Goal: Navigation & Orientation: Find specific page/section

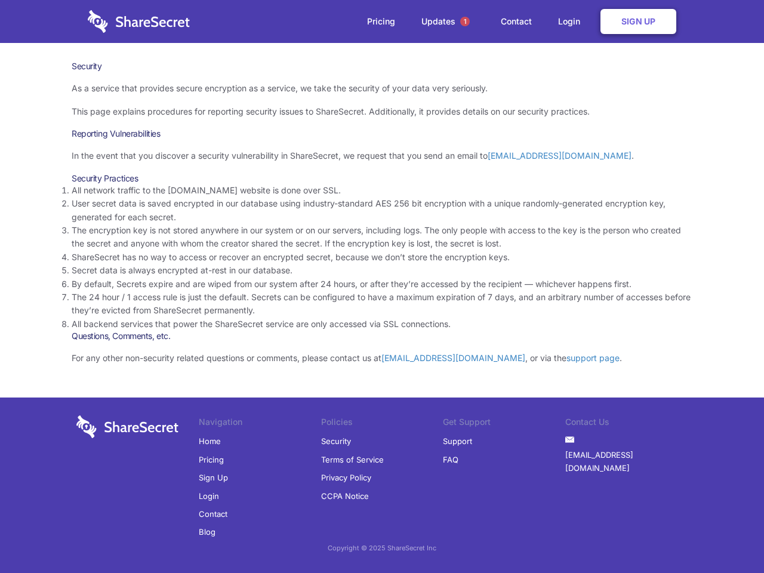
click at [382, 287] on li "By default, Secrets expire and are wiped from our system after 24 hours, or aft…" at bounding box center [382, 284] width 621 height 13
click at [465, 21] on span "1" at bounding box center [465, 22] width 10 height 10
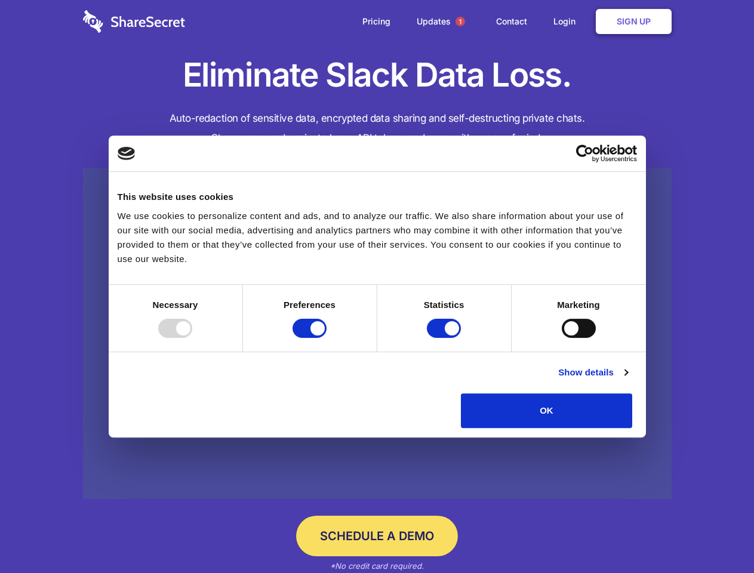
click at [192, 338] on div at bounding box center [175, 328] width 34 height 19
click at [327, 338] on input "Preferences" at bounding box center [310, 328] width 34 height 19
checkbox input "false"
click at [445, 338] on input "Statistics" at bounding box center [444, 328] width 34 height 19
checkbox input "false"
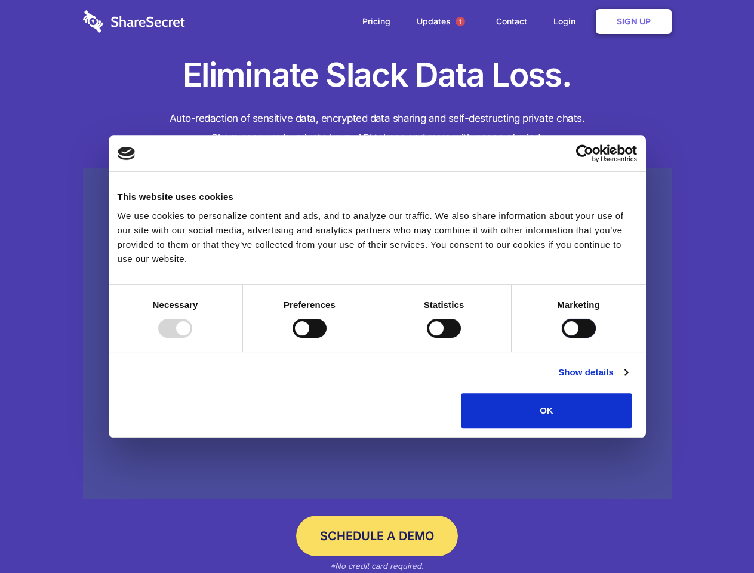
click at [562, 338] on input "Marketing" at bounding box center [579, 328] width 34 height 19
checkbox input "true"
click at [628, 380] on link "Show details" at bounding box center [592, 372] width 69 height 14
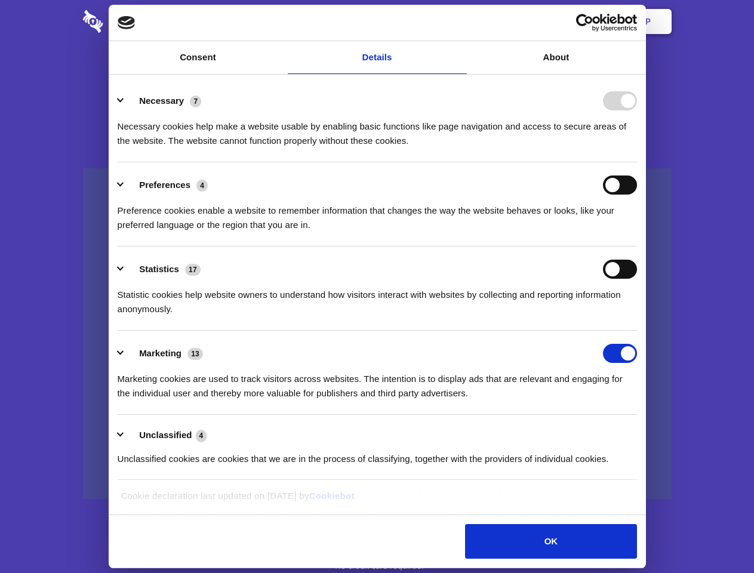
click at [637, 162] on li "Necessary 7 Necessary cookies help make a website usable by enabling basic func…" at bounding box center [378, 120] width 520 height 84
